Goal: Information Seeking & Learning: Learn about a topic

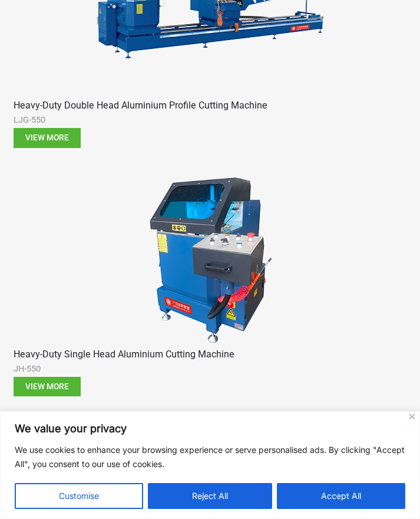
scroll to position [3302, 0]
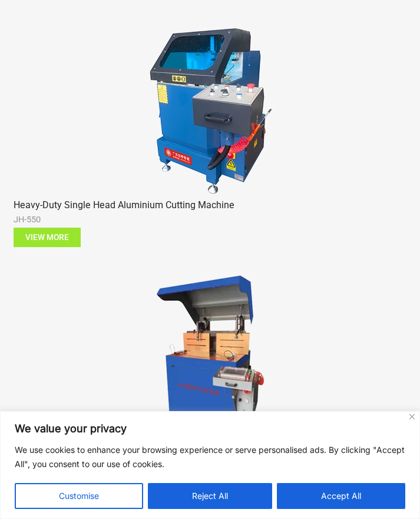
click at [51, 237] on span "View more" at bounding box center [47, 238] width 44 height 8
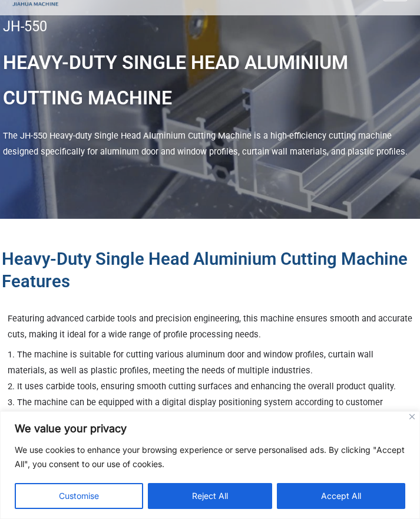
scroll to position [59, 0]
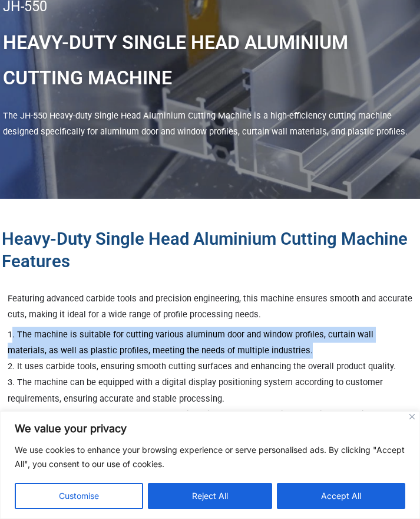
drag, startPoint x: 12, startPoint y: 330, endPoint x: 271, endPoint y: 348, distance: 260.1
click at [271, 348] on p "1. The machine is suitable for cutting various aluminum door and window profile…" at bounding box center [210, 399] width 405 height 144
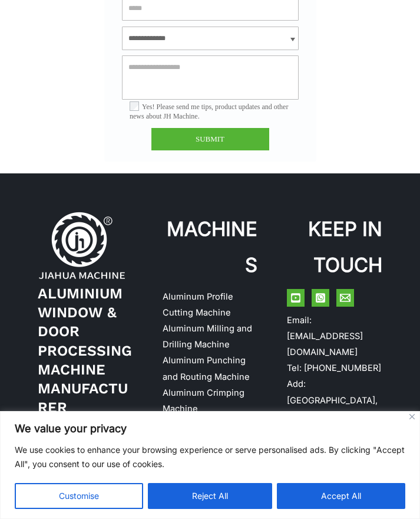
scroll to position [1627, 0]
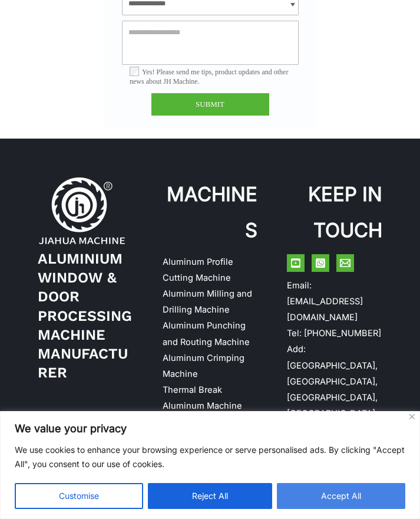
click at [347, 493] on button "Accept All" at bounding box center [341, 496] width 129 height 26
